Goal: Information Seeking & Learning: Learn about a topic

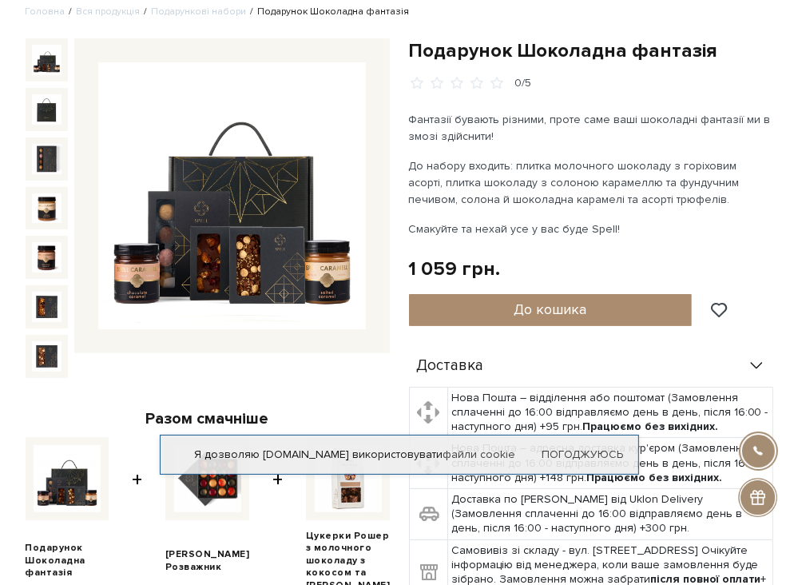
scroll to position [80, 0]
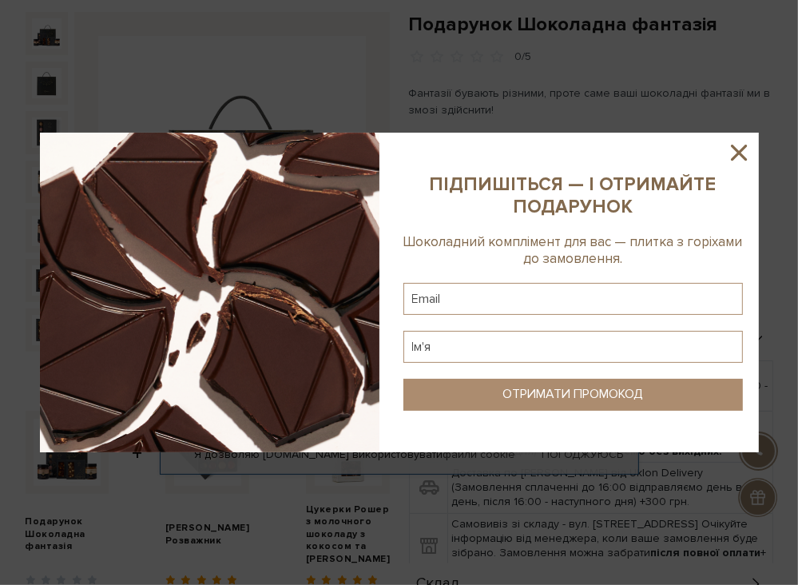
click at [750, 152] on icon at bounding box center [738, 152] width 27 height 27
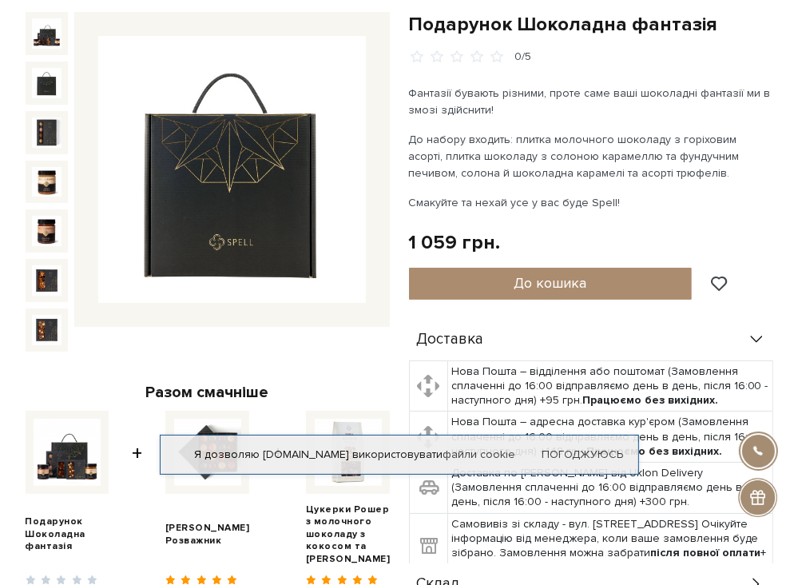
click at [42, 89] on img at bounding box center [47, 83] width 30 height 30
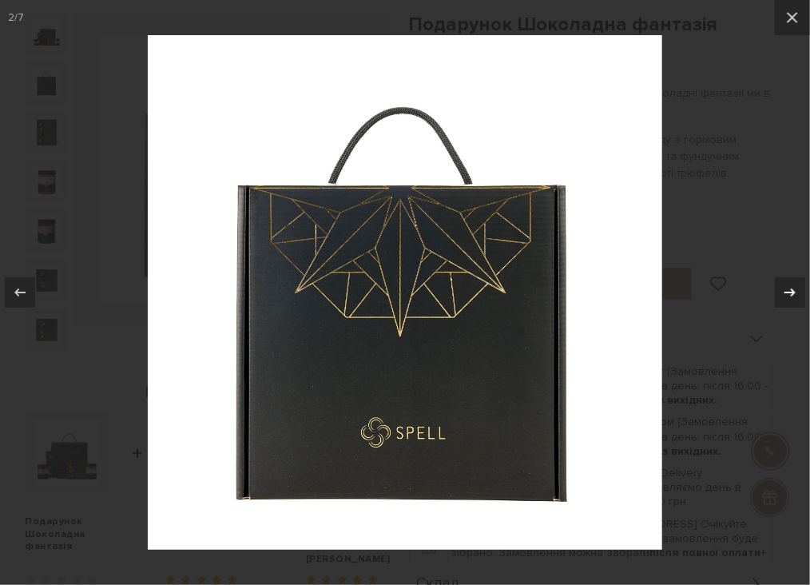
click at [786, 291] on icon at bounding box center [789, 292] width 11 height 8
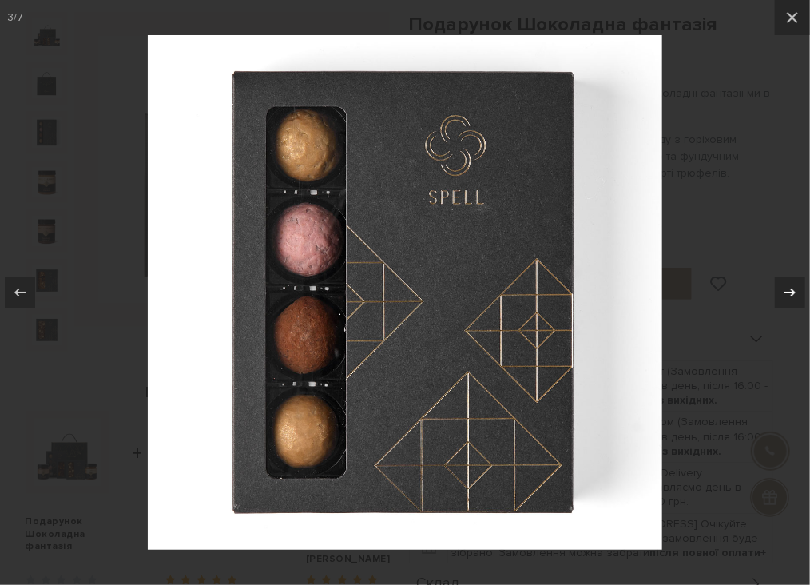
click at [787, 291] on icon at bounding box center [789, 292] width 11 height 8
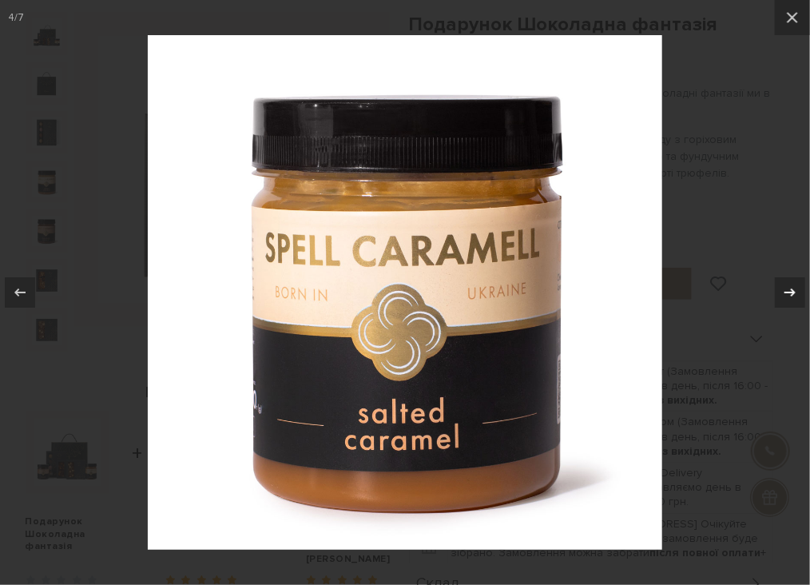
click at [787, 291] on icon at bounding box center [789, 292] width 11 height 8
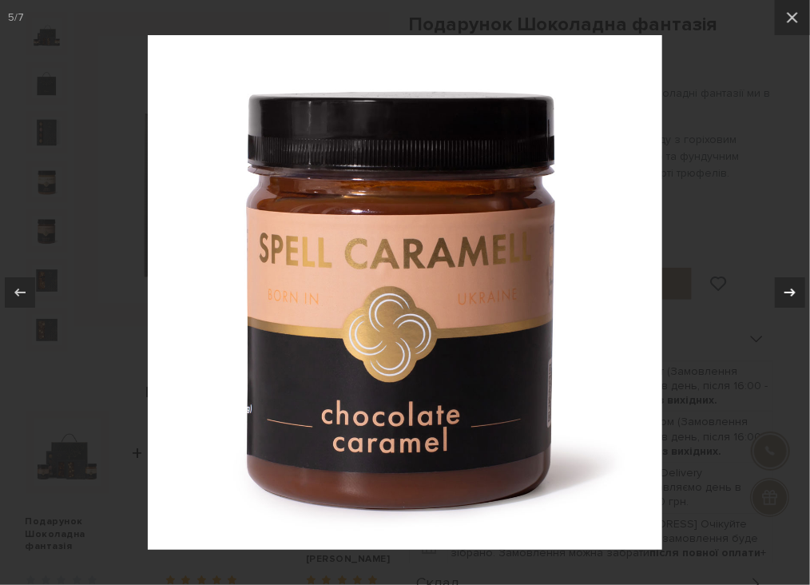
click at [788, 291] on icon at bounding box center [789, 292] width 19 height 19
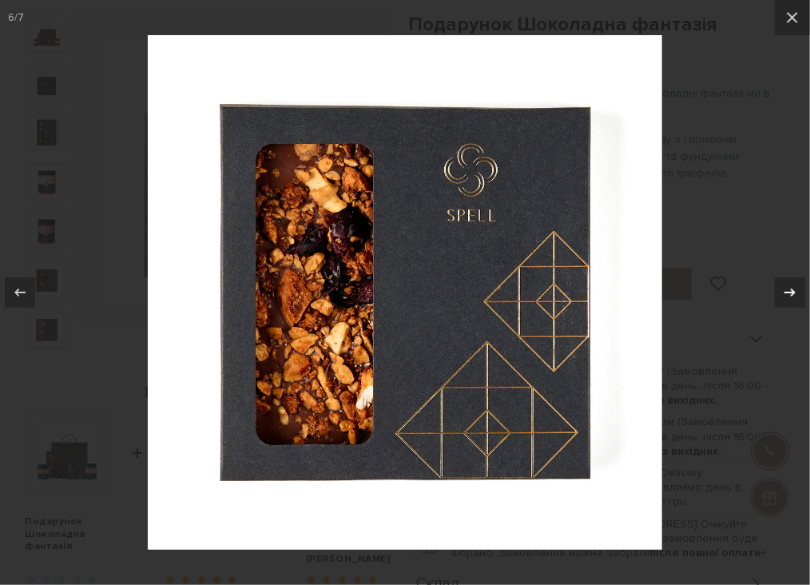
click at [785, 295] on icon at bounding box center [789, 292] width 19 height 19
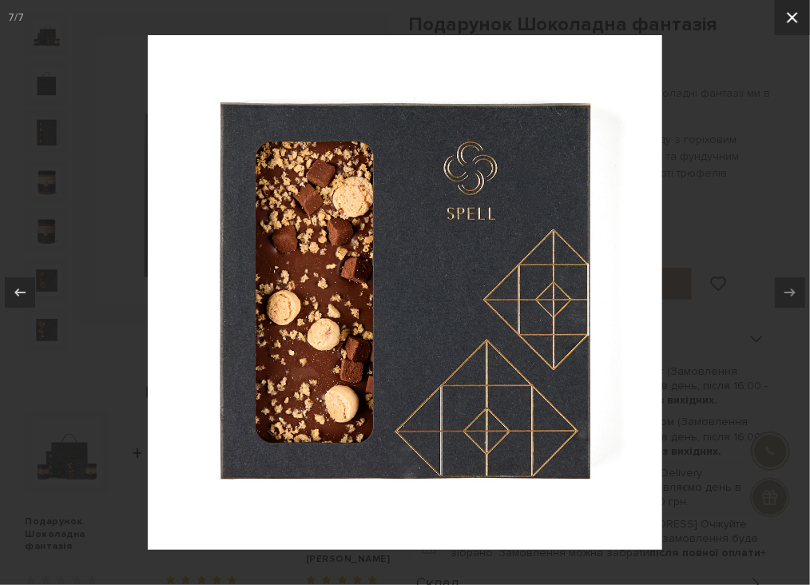
click at [795, 22] on icon at bounding box center [792, 17] width 19 height 19
